Goal: Ask a question

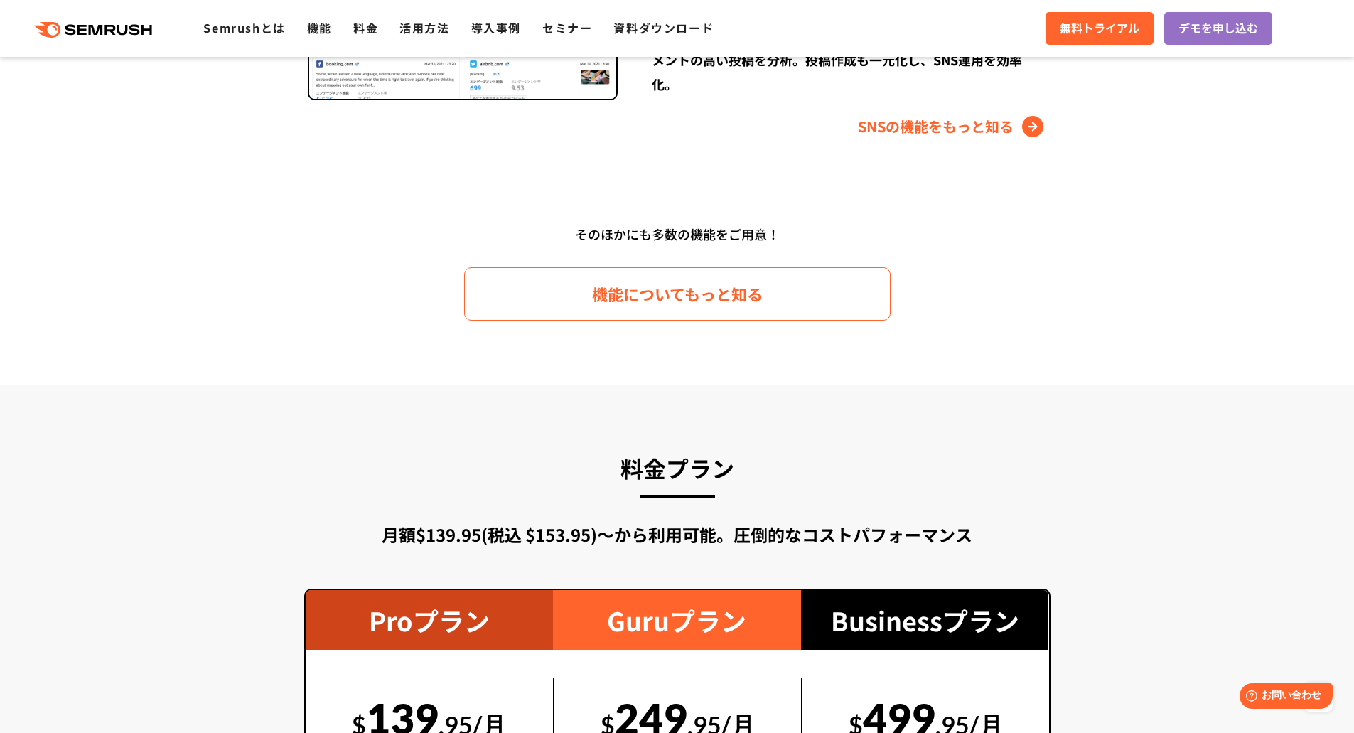
scroll to position [2488, 0]
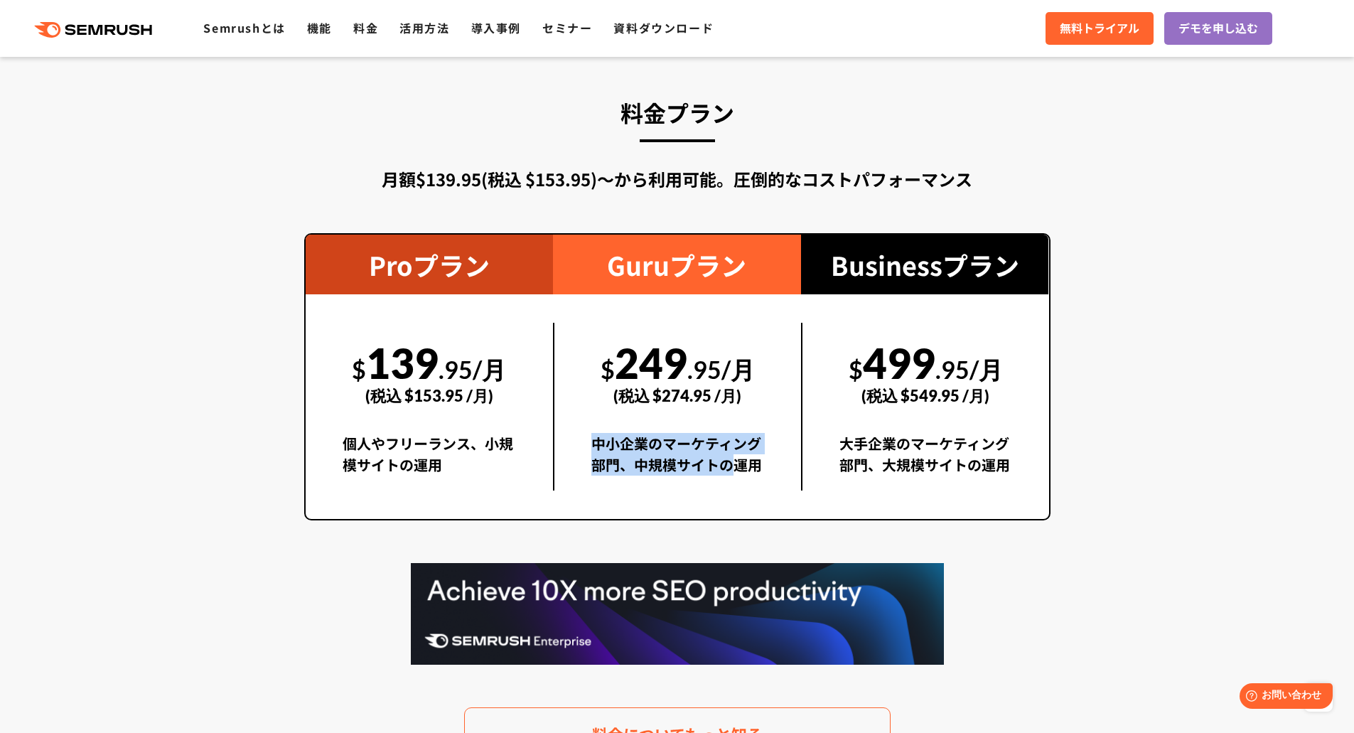
drag, startPoint x: 644, startPoint y: 465, endPoint x: 748, endPoint y: 469, distance: 104.6
click at [748, 469] on div "$ 249 .95/月 (税込 $274.95 /月) 中小企業のマーケティング部門、中規模サイトの運用" at bounding box center [677, 407] width 248 height 168
click at [748, 469] on div "中小企業のマーケティング部門、中規模サイトの運用" at bounding box center [677, 462] width 173 height 58
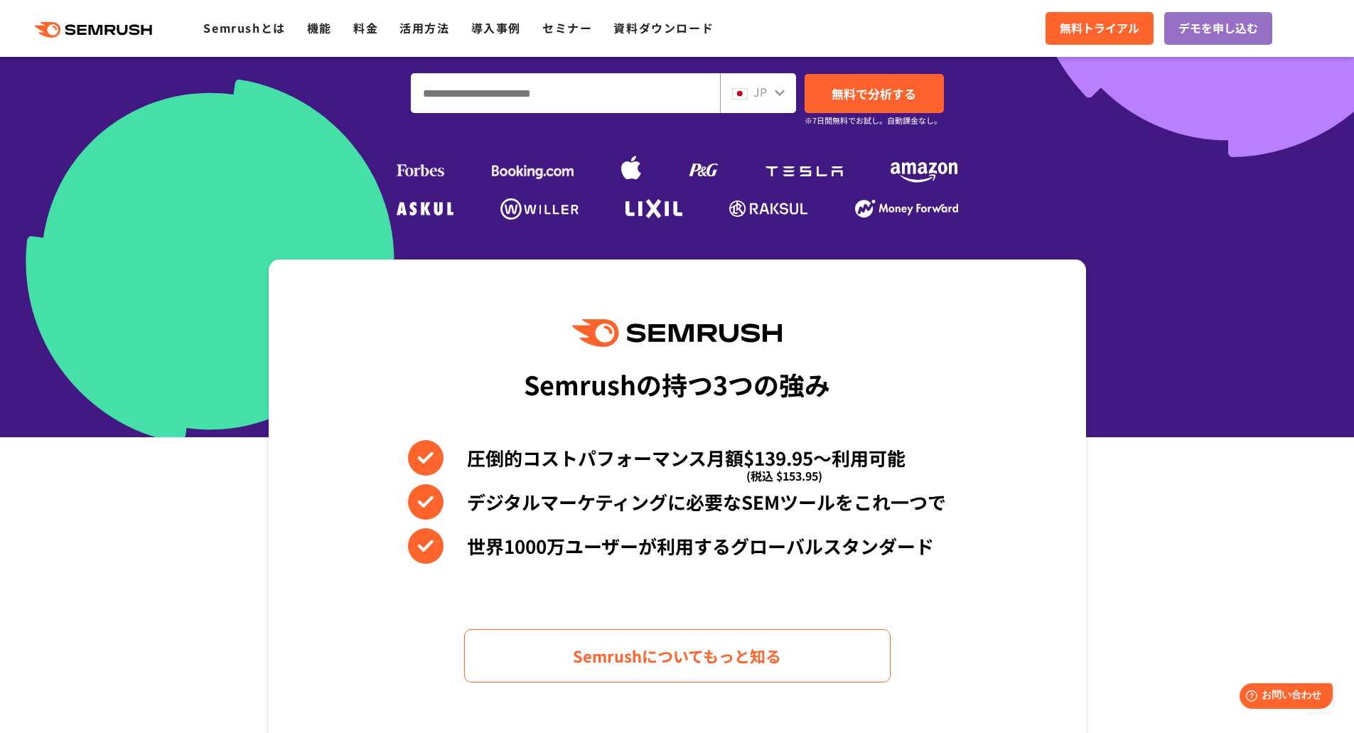
scroll to position [0, 0]
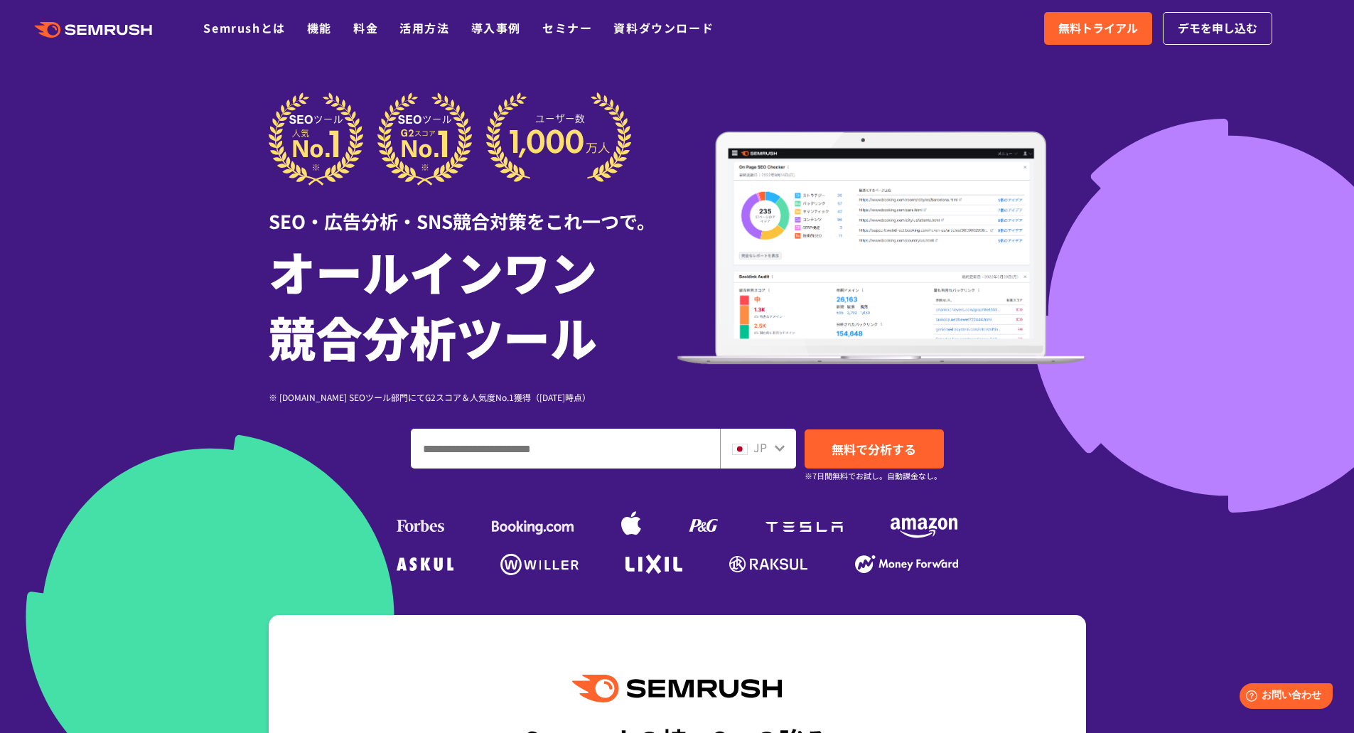
click at [645, 434] on input "ドメイン、キーワードまたはURLを入力してください" at bounding box center [566, 448] width 308 height 38
click at [1019, 417] on div "SEO・広告分析・SNS競合対策をこれ一つで。 オールインワン 競合分析ツール ※ [DOMAIN_NAME] SEOツール部門にてG2スコア＆人気度No.1…" at bounding box center [677, 335] width 817 height 487
click at [1279, 694] on span "お問い合わせ" at bounding box center [1292, 696] width 62 height 14
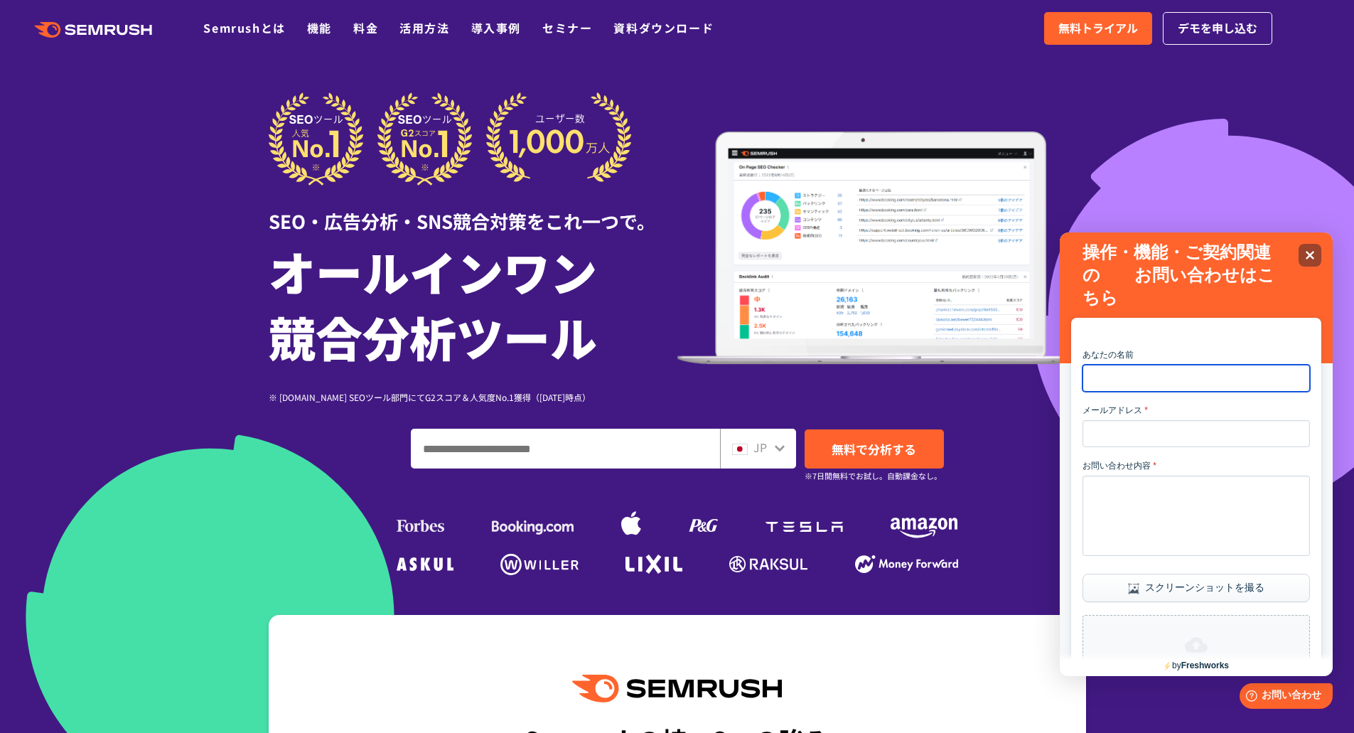
click at [1156, 378] on input "あなたの名前" at bounding box center [1196, 378] width 227 height 27
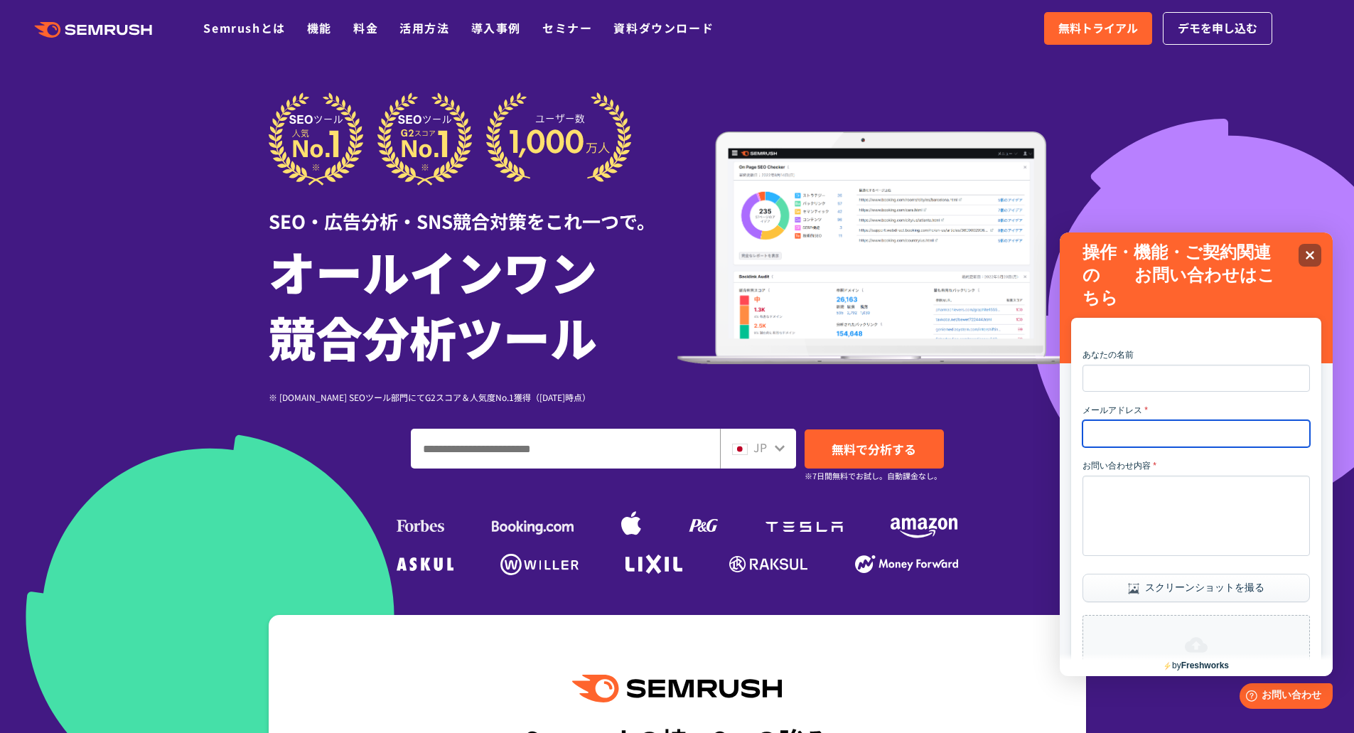
click at [1132, 434] on input "メールアドレス *" at bounding box center [1196, 433] width 227 height 27
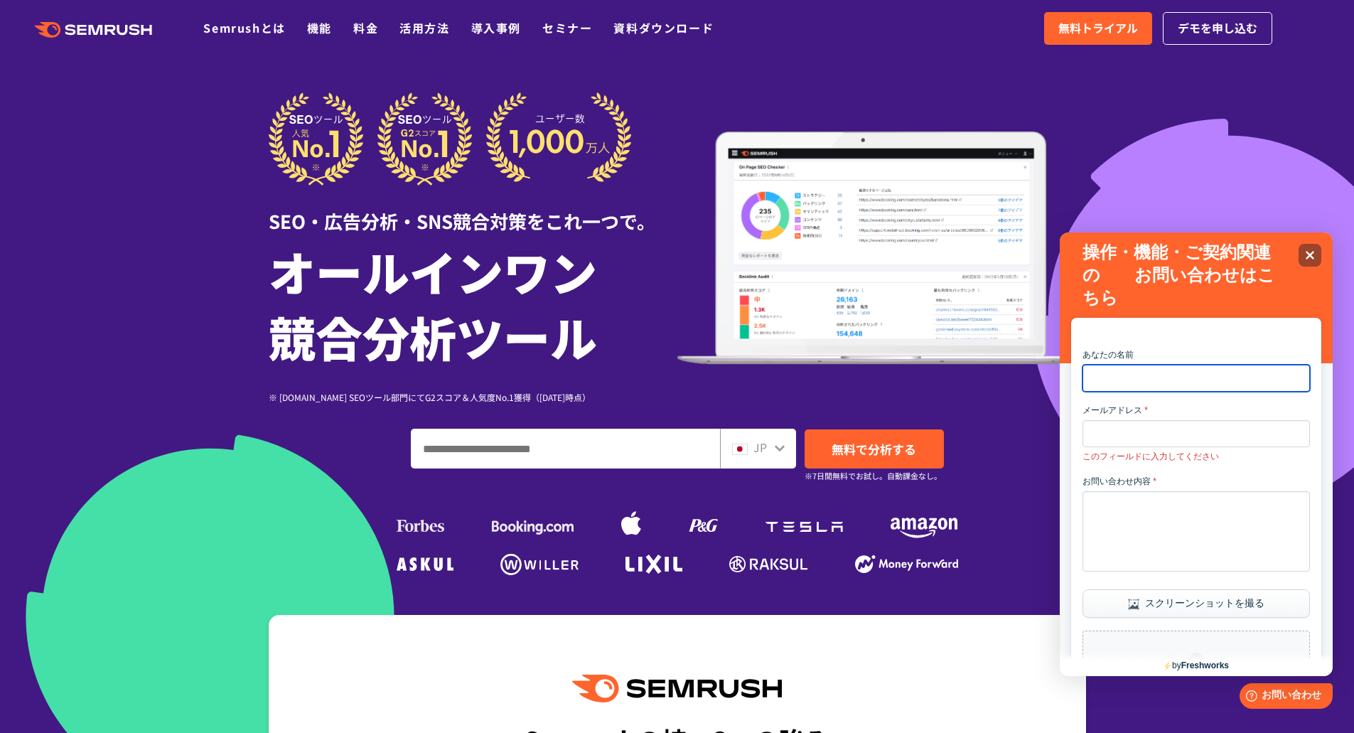
click at [1117, 385] on input "あなたの名前" at bounding box center [1196, 378] width 227 height 27
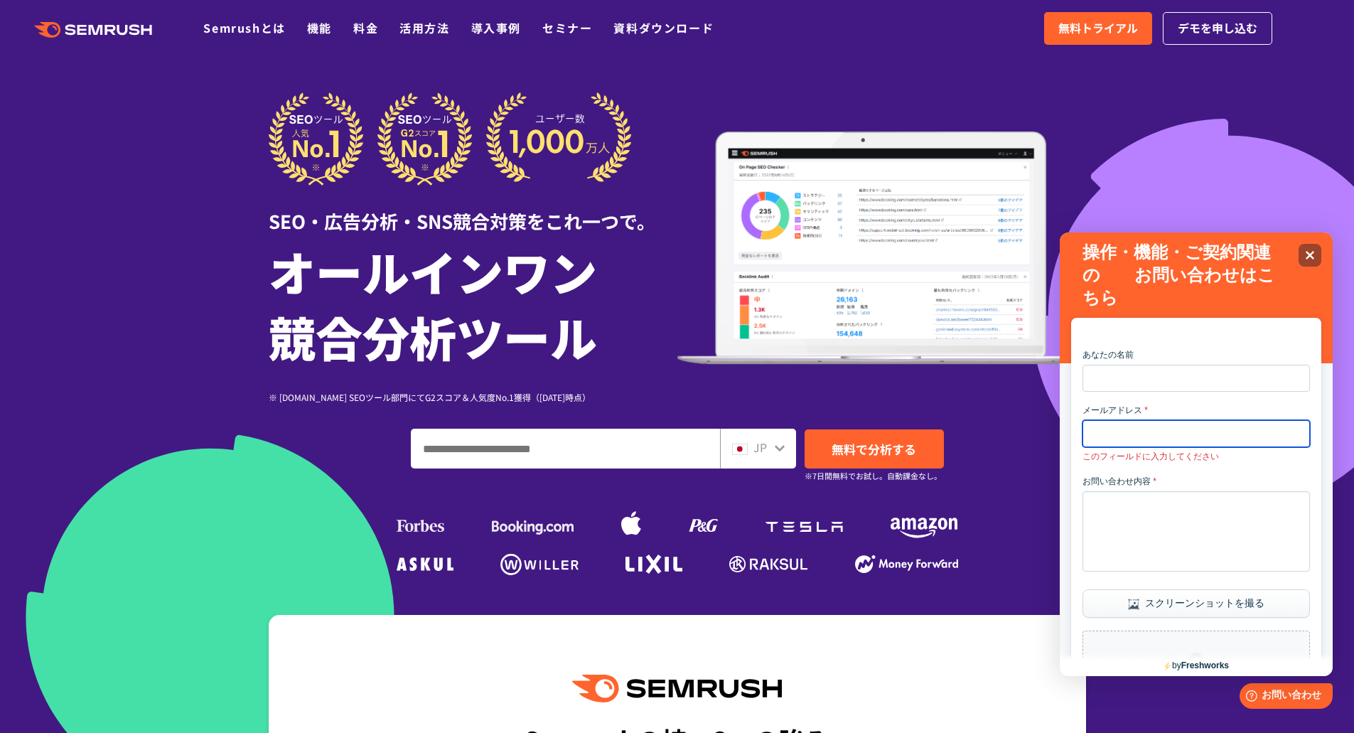
click at [1107, 430] on input "メールアドレス *" at bounding box center [1196, 433] width 227 height 27
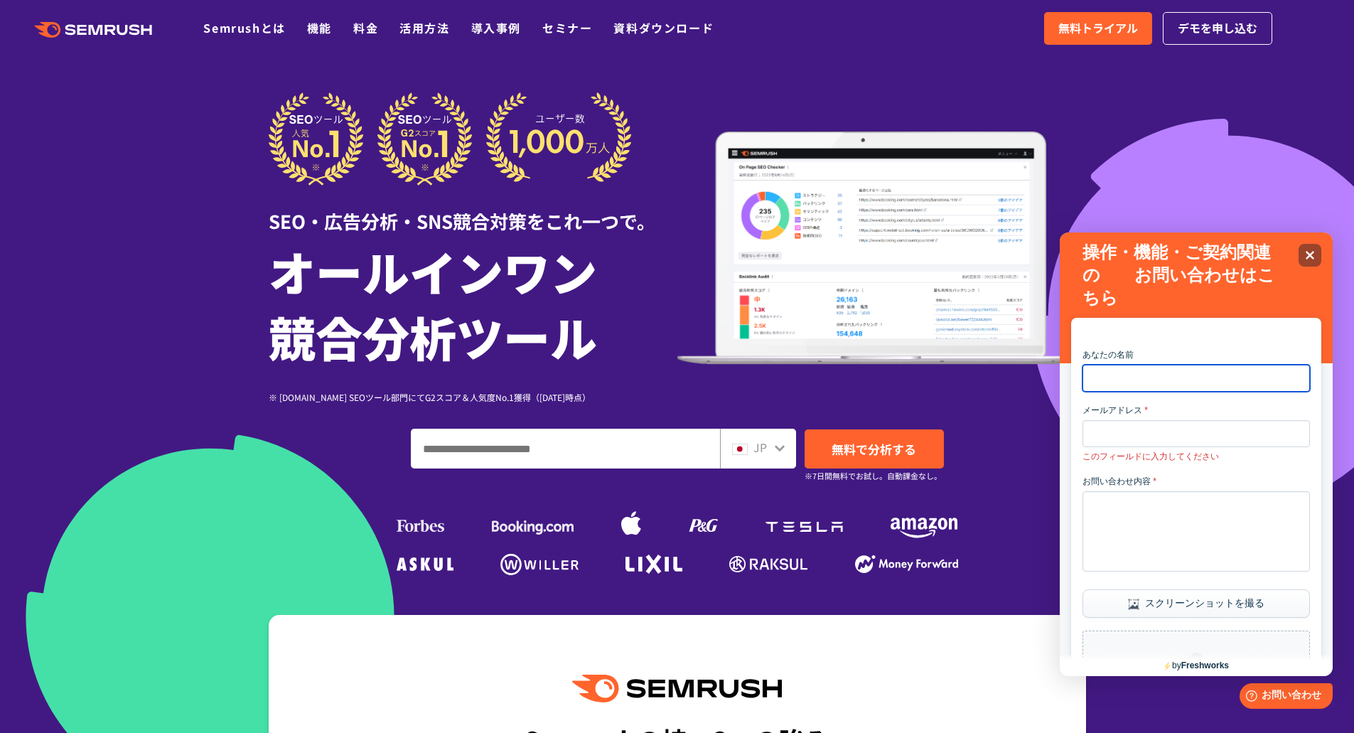
click at [1102, 380] on input "あなたの名前" at bounding box center [1196, 378] width 227 height 27
click at [1129, 389] on input "あなたの名前" at bounding box center [1196, 378] width 227 height 27
type input "*"
type input "****"
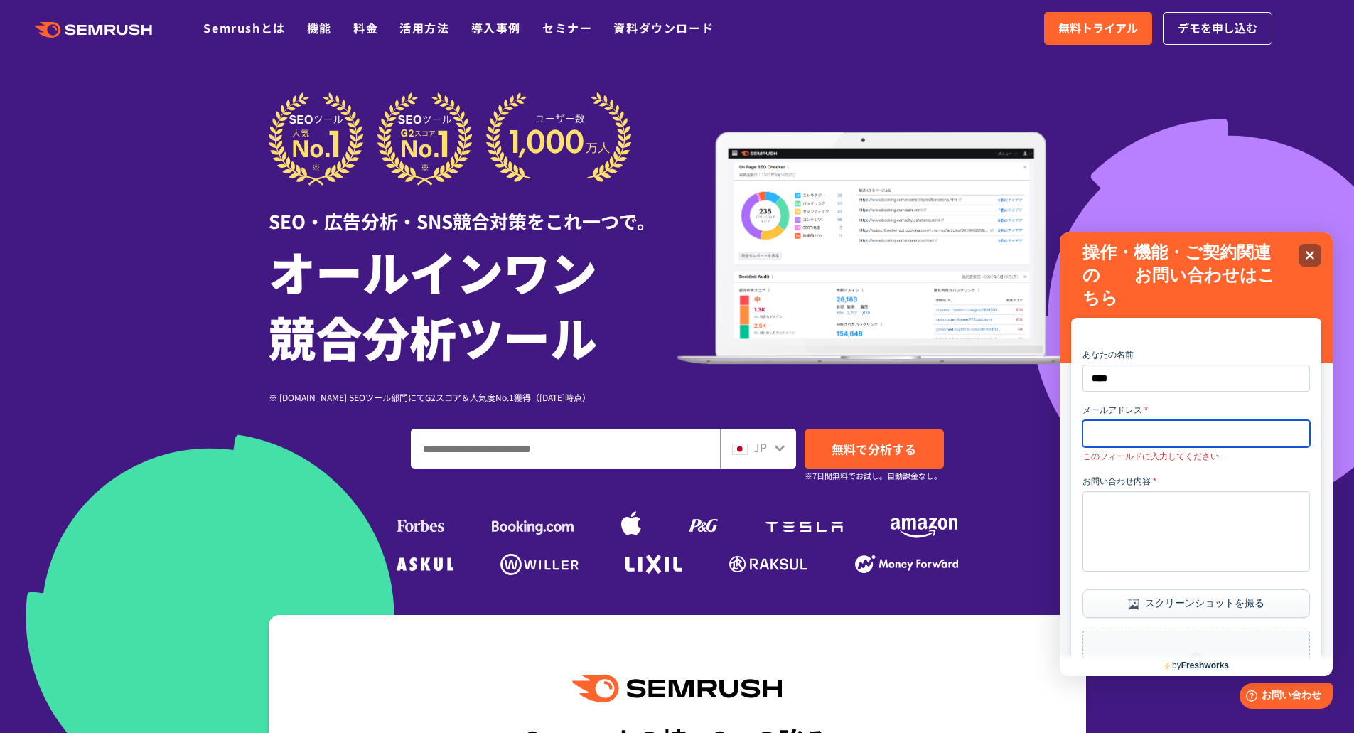
paste input "**********"
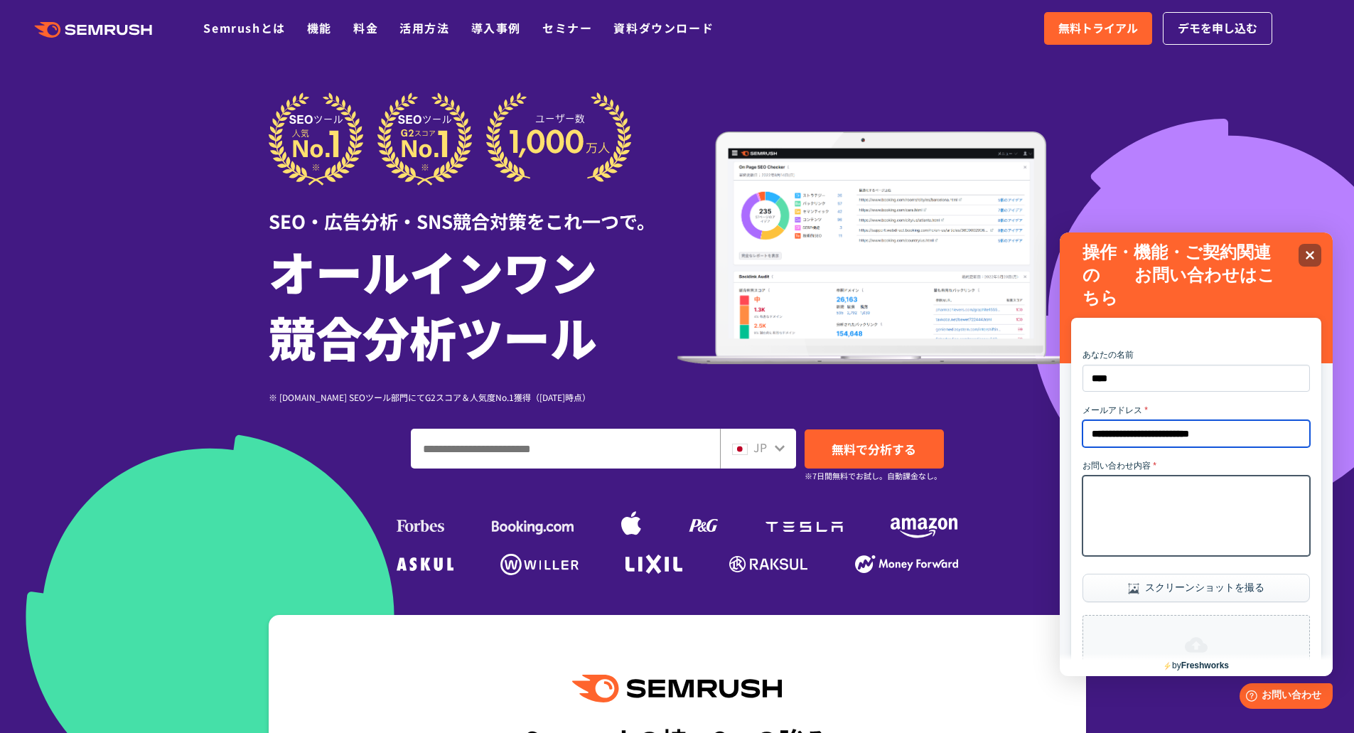
type input "**********"
click at [1164, 500] on textarea "お問い合わせ内容 *" at bounding box center [1196, 516] width 227 height 80
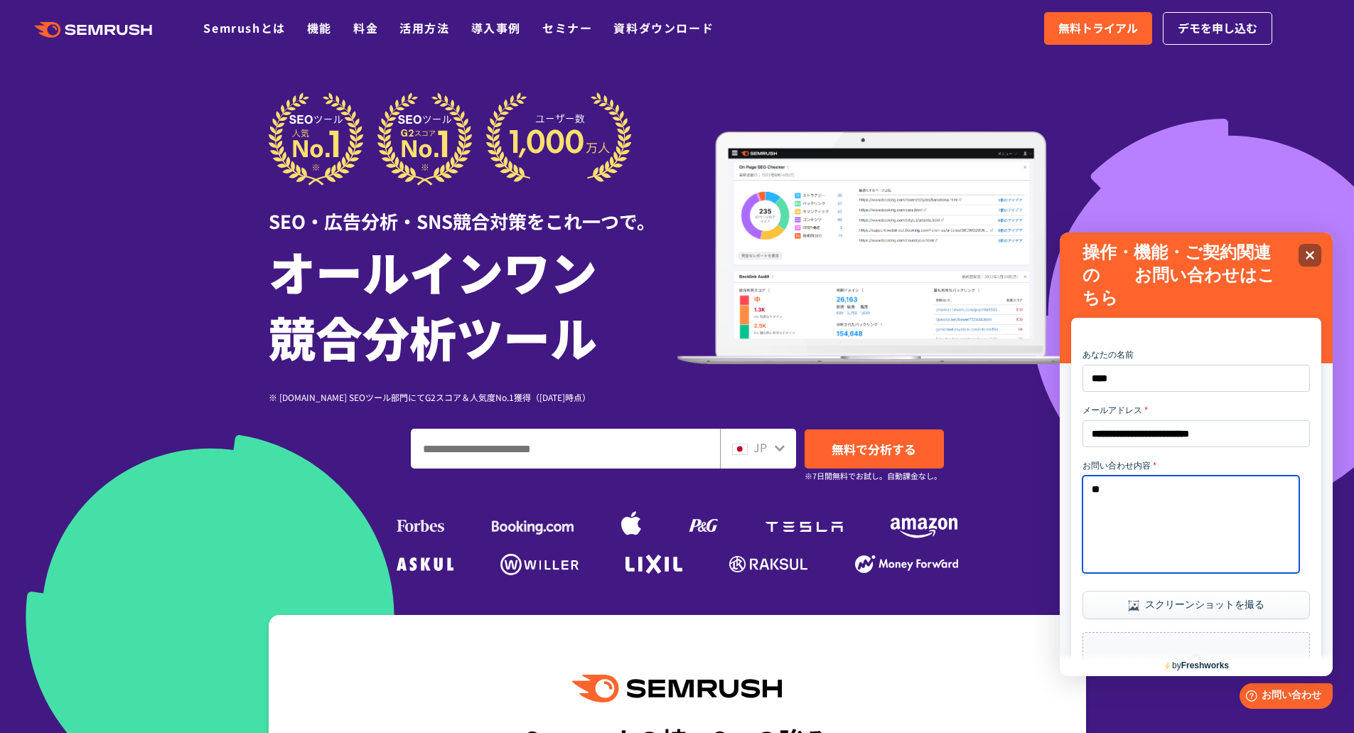
type textarea "*"
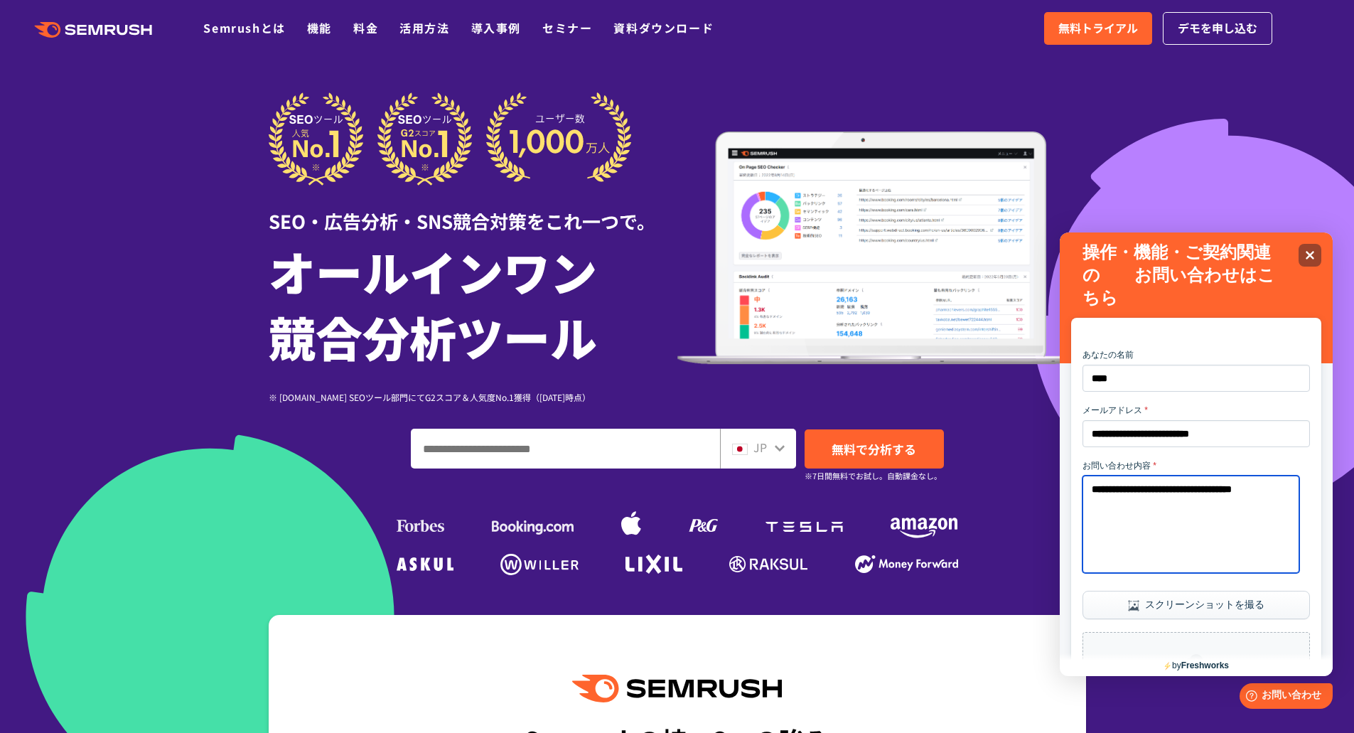
click at [1090, 493] on textarea "**********" at bounding box center [1191, 524] width 217 height 97
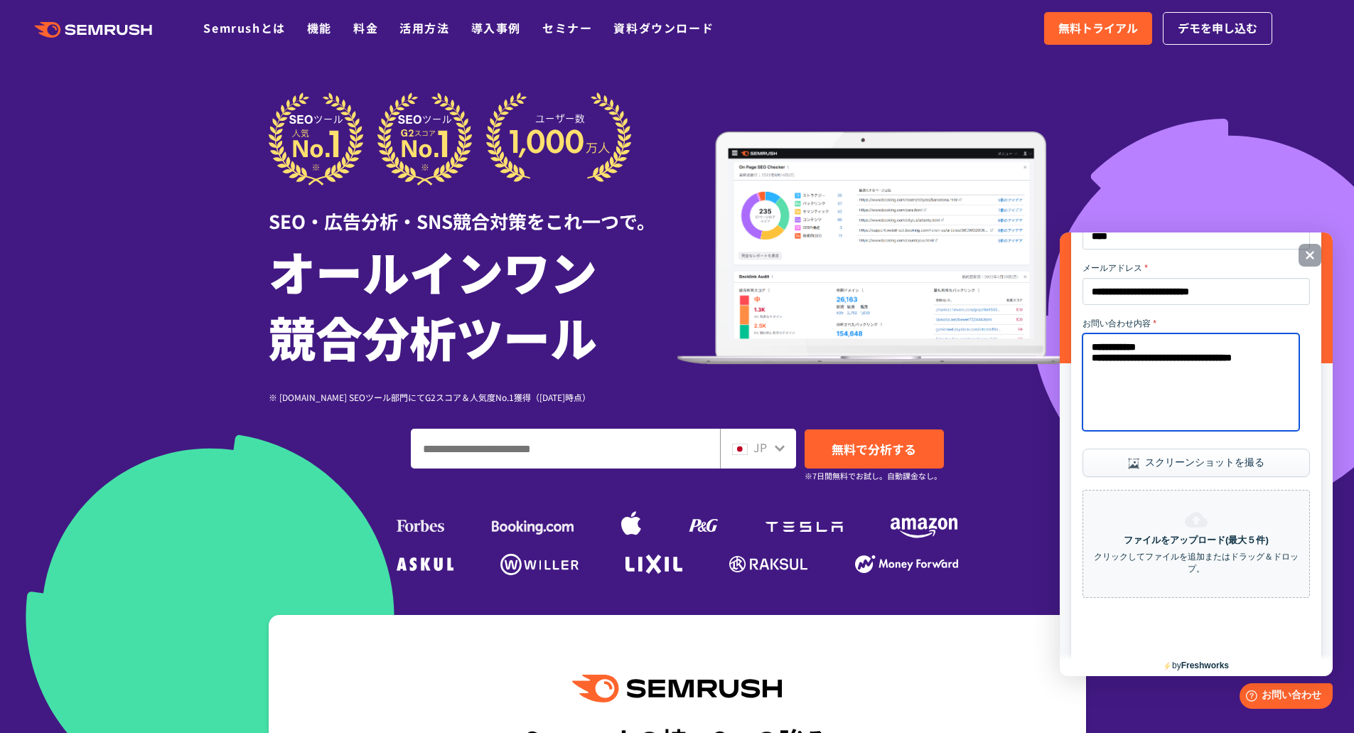
scroll to position [199, 0]
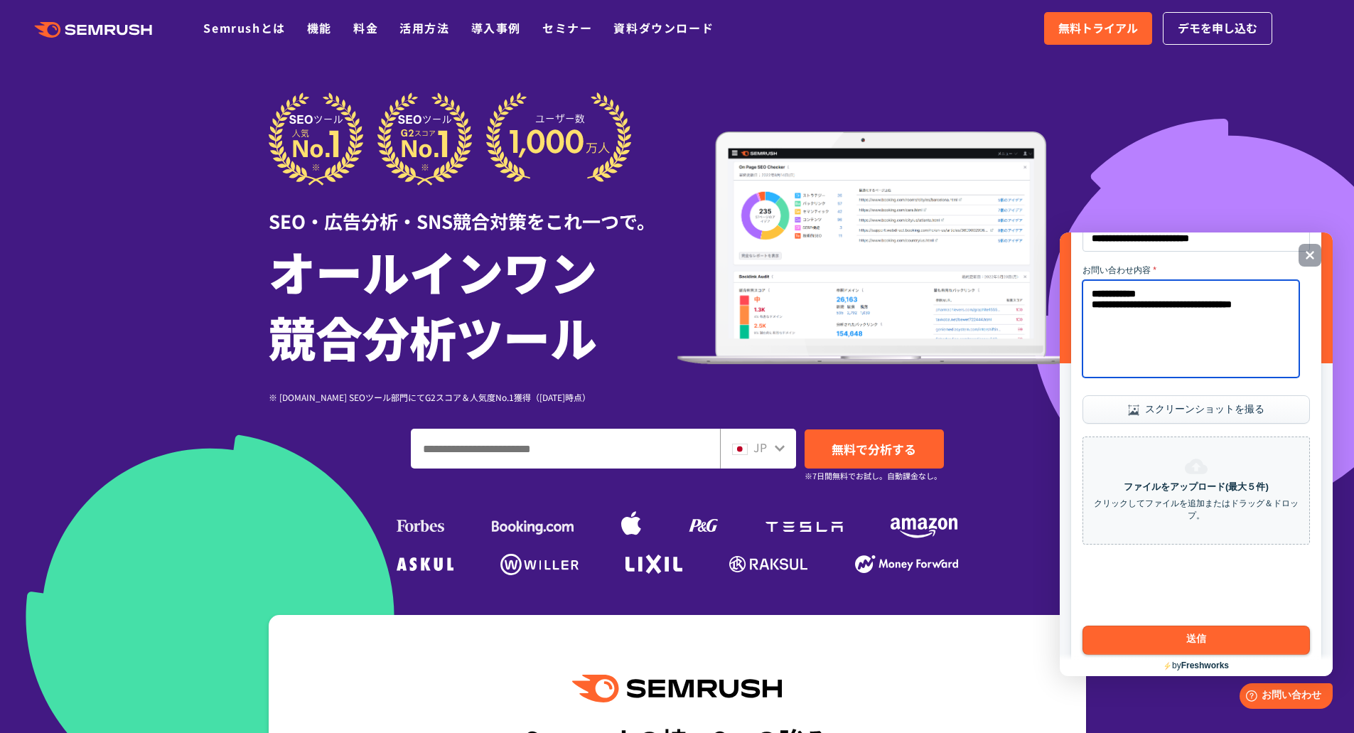
type textarea "**********"
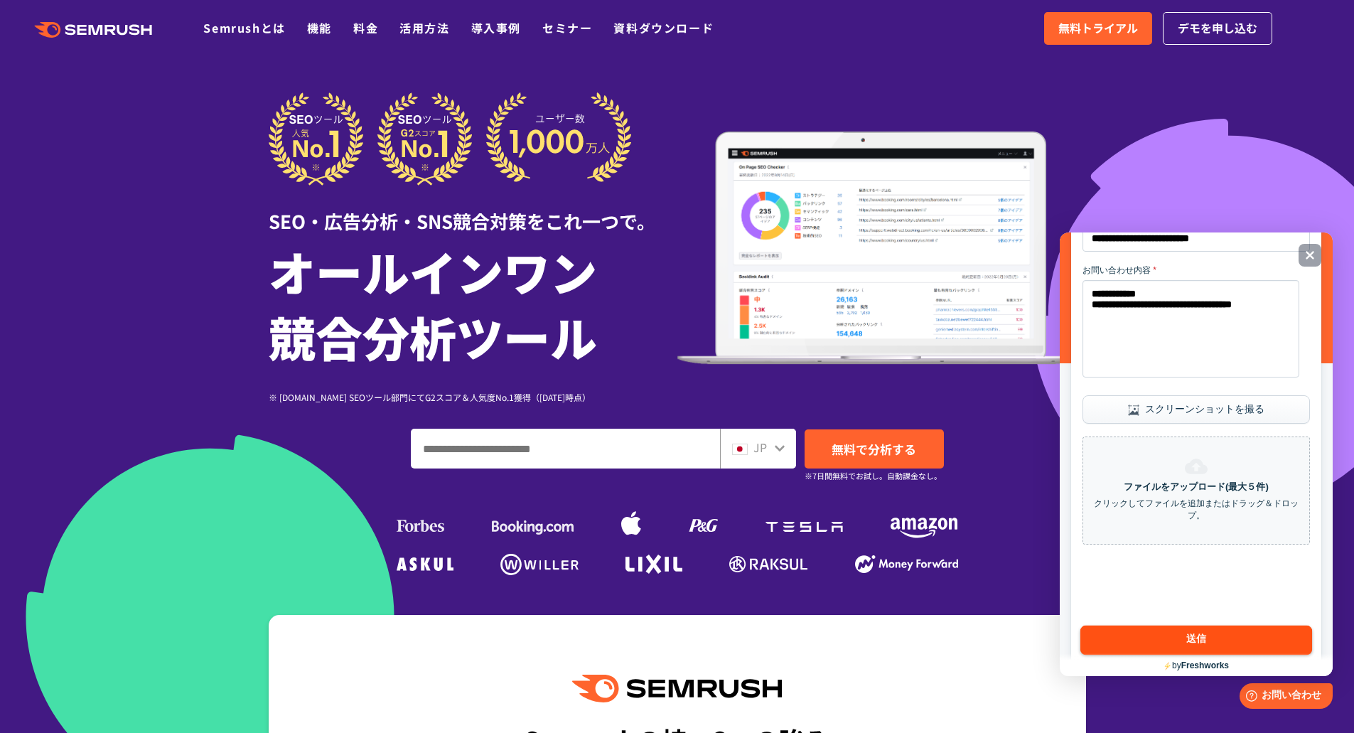
click at [1203, 639] on button "送信" at bounding box center [1196, 641] width 232 height 30
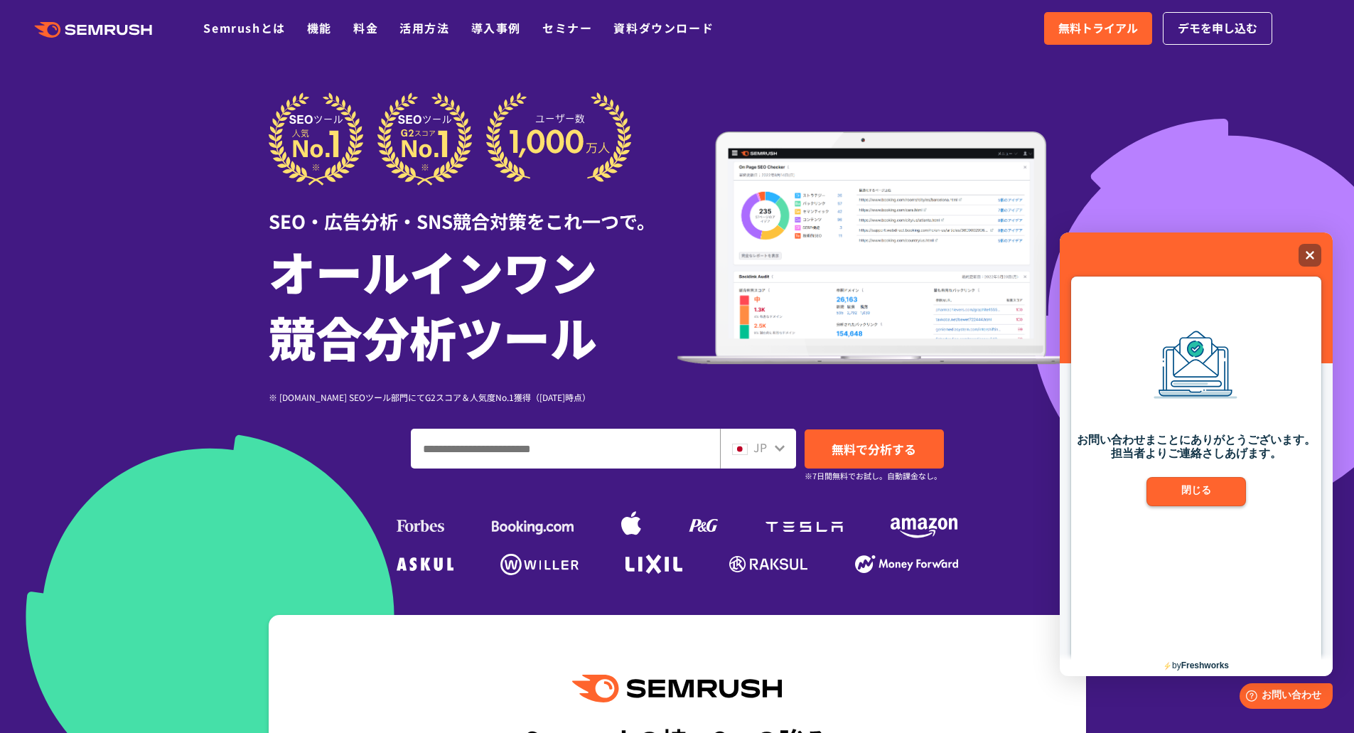
scroll to position [0, 0]
click at [1198, 485] on button "閉じる" at bounding box center [1197, 492] width 102 height 30
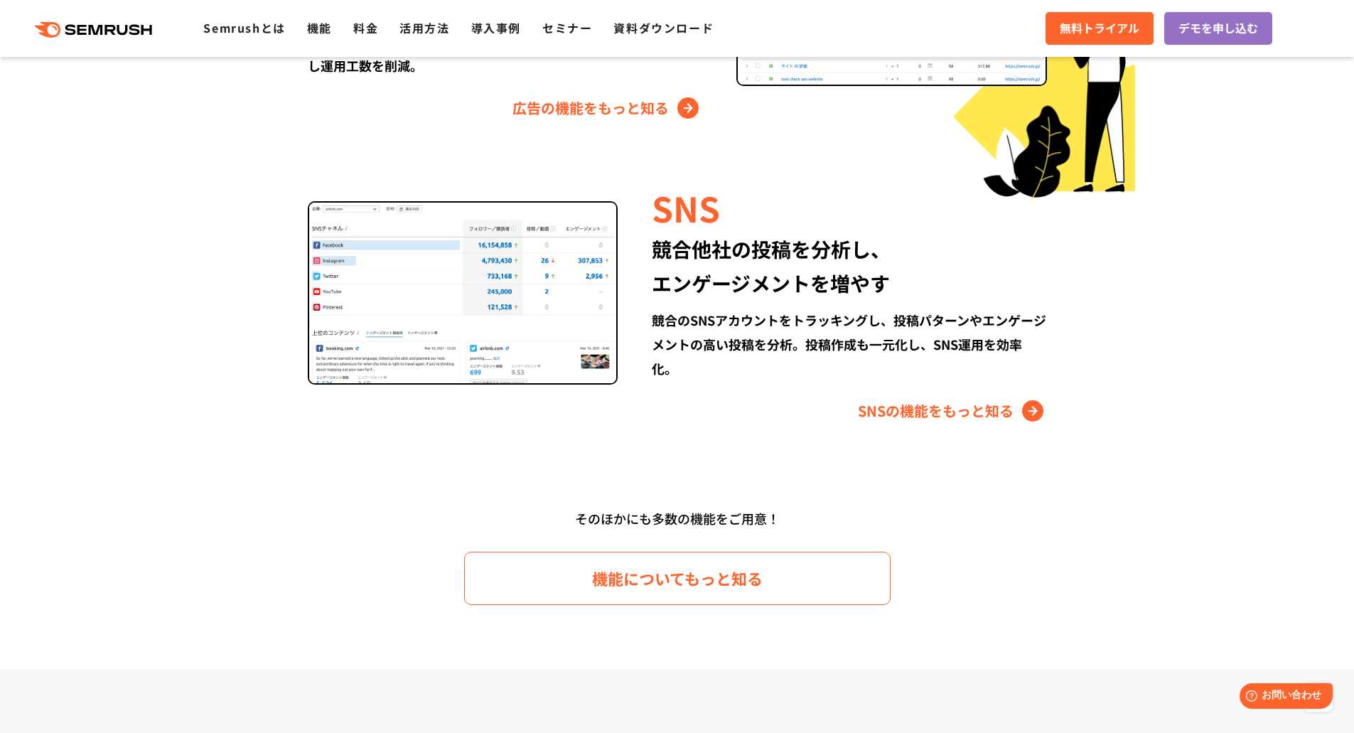
scroll to position [2204, 0]
